Goal: Navigation & Orientation: Find specific page/section

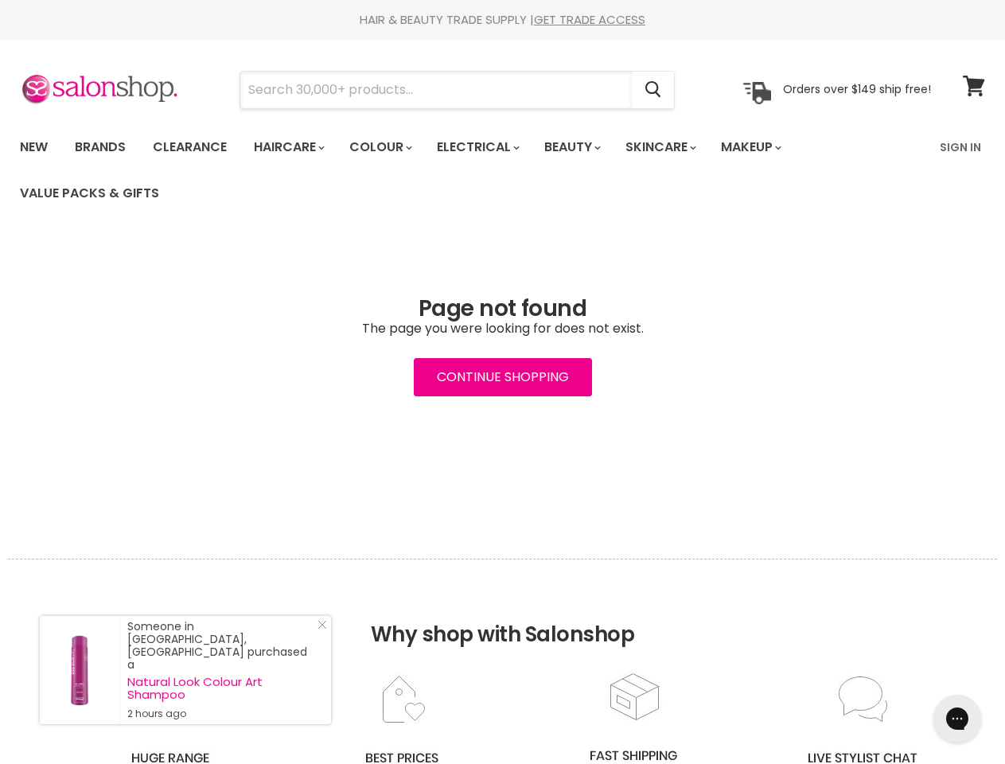
click at [437, 90] on input "Search" at bounding box center [436, 90] width 392 height 37
click at [654, 90] on icon "Search" at bounding box center [654, 90] width 16 height 17
click at [294, 147] on link "Haircare" at bounding box center [288, 147] width 92 height 33
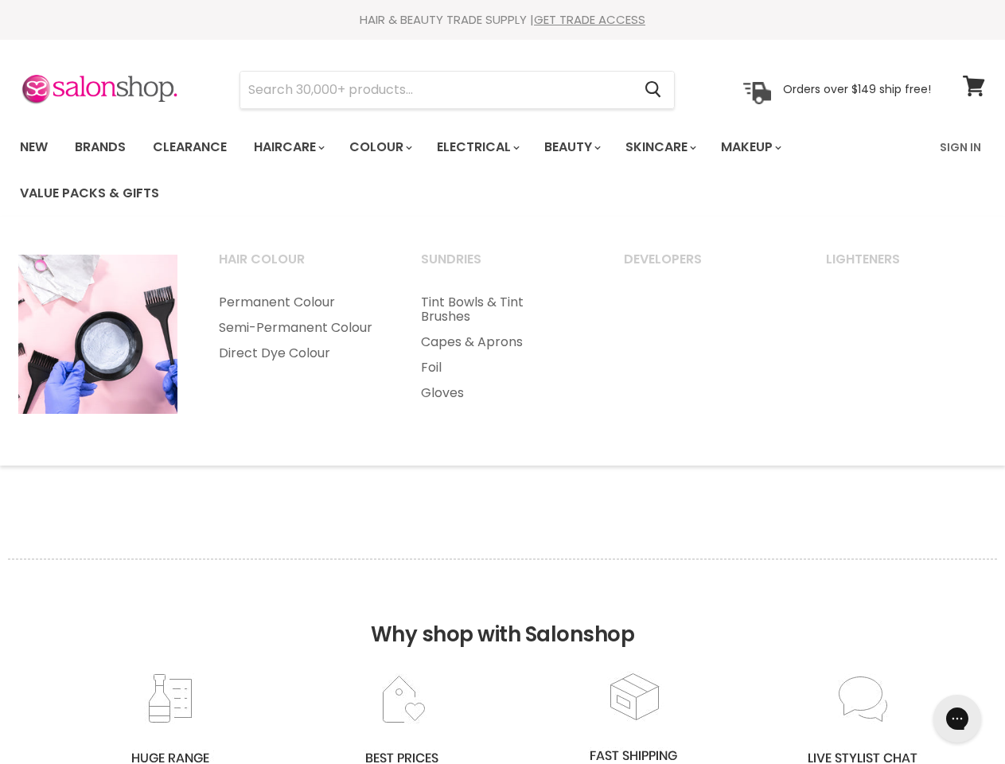
click at [389, 147] on link "Colour" at bounding box center [380, 147] width 84 height 33
